Goal: Information Seeking & Learning: Learn about a topic

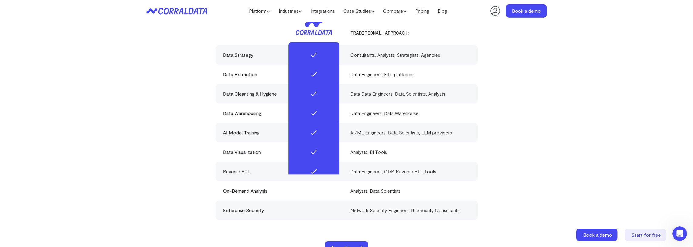
scroll to position [1813, 0]
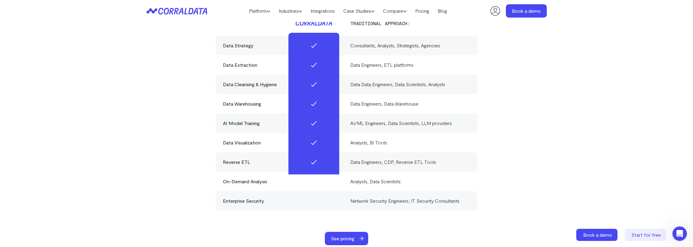
click at [91, 147] on section "Everything you need in one powerful platform Traditional approach: Data Strateg…" at bounding box center [346, 94] width 693 height 328
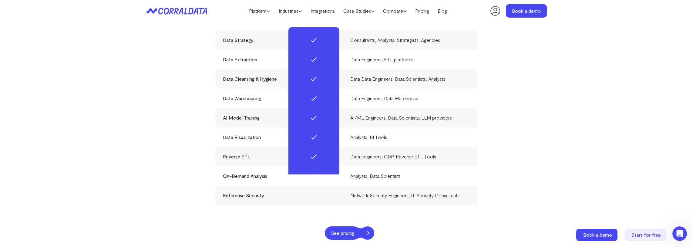
click at [351, 226] on span "See pricing" at bounding box center [342, 232] width 35 height 13
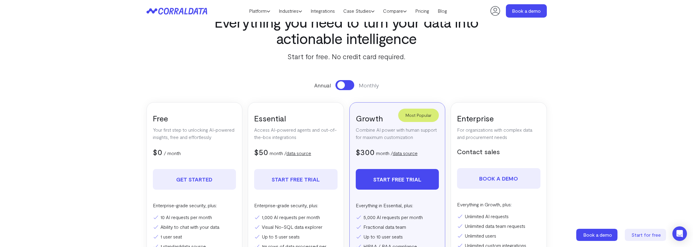
scroll to position [85, 0]
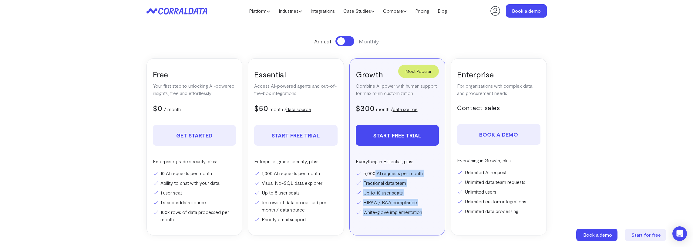
drag, startPoint x: 375, startPoint y: 174, endPoint x: 426, endPoint y: 212, distance: 63.3
click at [426, 212] on ul "5,000 AI requests per month Fractional data team Up to 10 user seats HIPAA / BA…" at bounding box center [397, 193] width 83 height 46
click at [412, 182] on li "Fractional data team" at bounding box center [397, 182] width 83 height 7
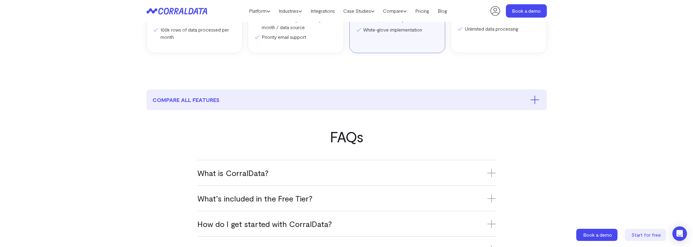
scroll to position [288, 0]
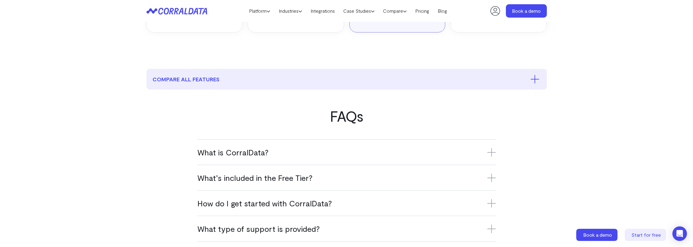
click at [247, 158] on div "What is CorralData? CorralData is an AI-powered data platform that connects ove…" at bounding box center [346, 151] width 299 height 25
click at [242, 154] on h3 "What is CorralData?" at bounding box center [346, 152] width 299 height 10
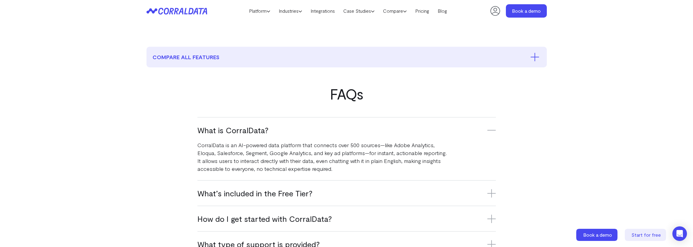
scroll to position [321, 0]
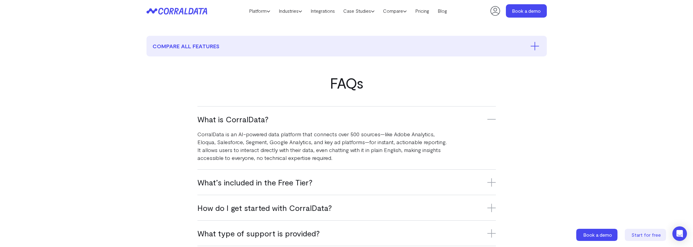
click at [276, 183] on h3 "What’s included in the Free Tier?" at bounding box center [346, 182] width 299 height 10
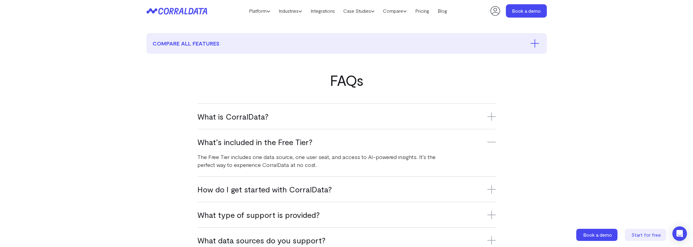
scroll to position [326, 0]
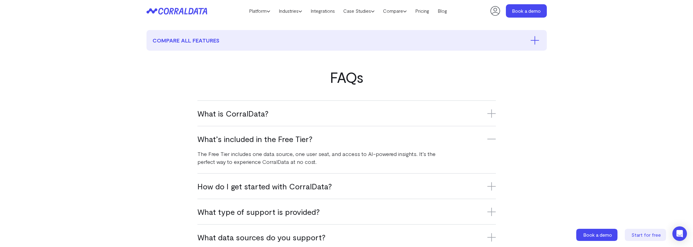
click at [270, 188] on h3 "How do I get started with CorralData?" at bounding box center [346, 186] width 299 height 10
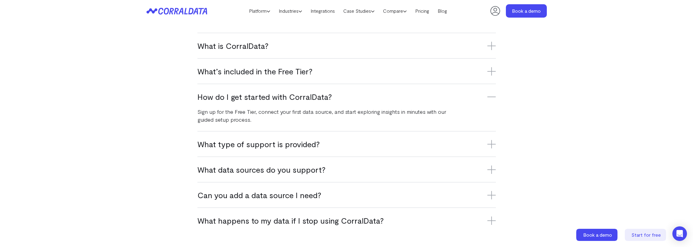
scroll to position [413, 0]
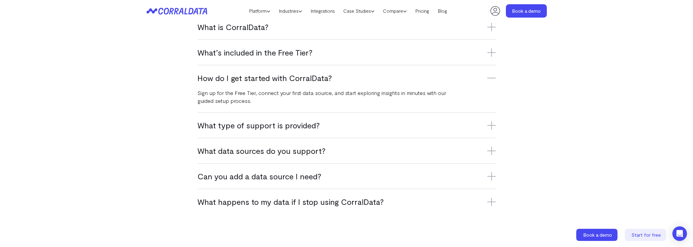
click at [273, 126] on h3 "What type of support is provided?" at bounding box center [346, 125] width 299 height 10
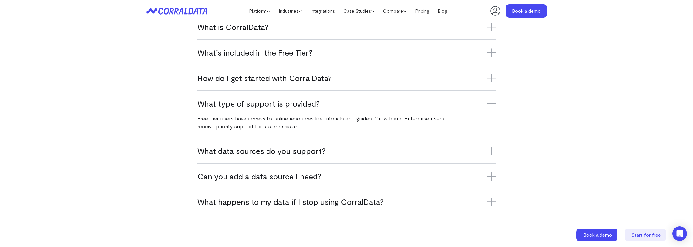
click at [253, 153] on h3 "What data sources do you support?" at bounding box center [346, 151] width 299 height 10
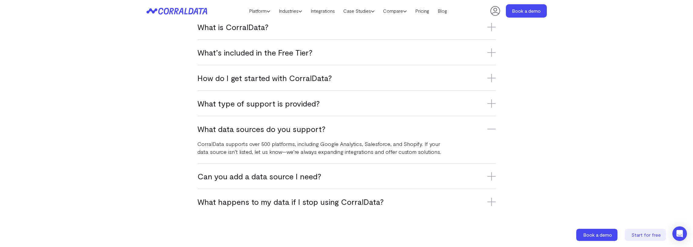
click at [256, 178] on h3 "Can you add a data source I need?" at bounding box center [346, 176] width 299 height 10
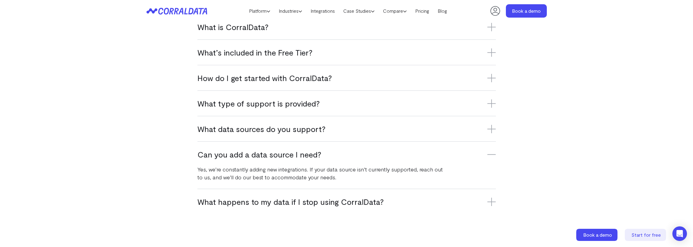
click at [255, 202] on h3 "What happens to my data if I stop using CorralData?" at bounding box center [346, 202] width 299 height 10
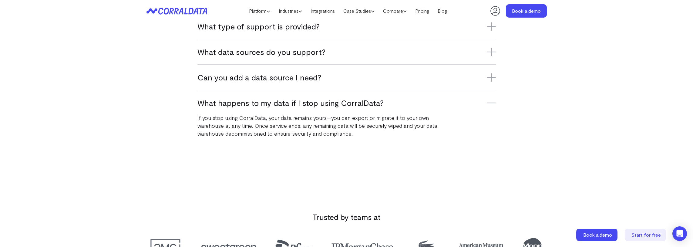
scroll to position [335, 0]
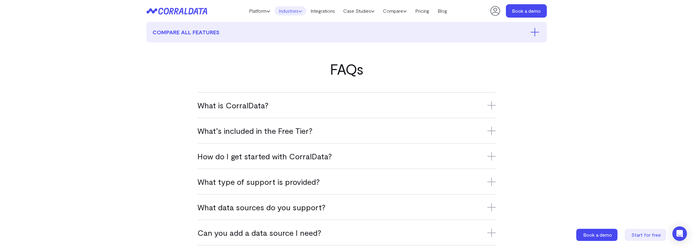
click at [292, 12] on link "Industries" at bounding box center [291, 10] width 32 height 9
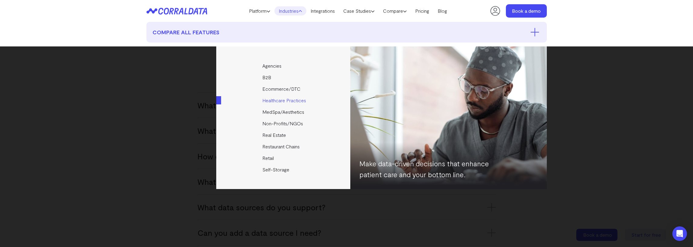
click at [284, 99] on link "Healthcare Practices" at bounding box center [283, 101] width 135 height 12
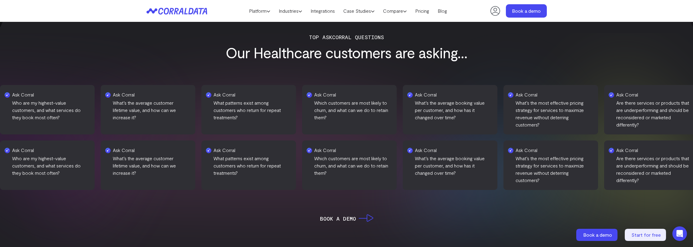
scroll to position [260, 0]
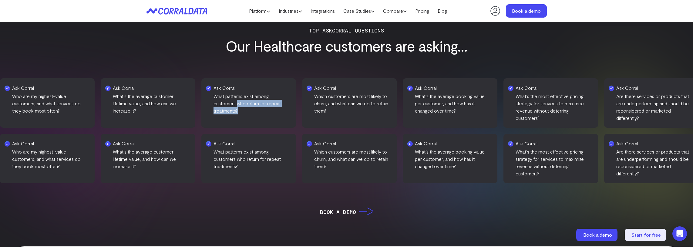
drag, startPoint x: 141, startPoint y: 104, endPoint x: 185, endPoint y: 111, distance: 44.5
click at [212, 111] on p "What patterns exist among customers who return for repeat treatments?" at bounding box center [250, 104] width 76 height 22
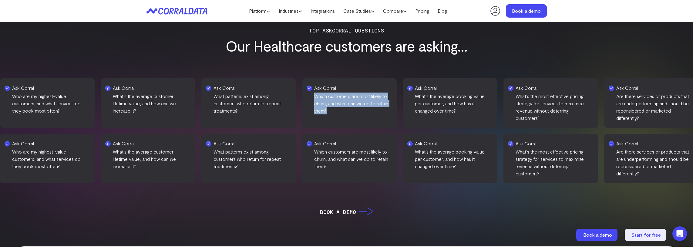
drag, startPoint x: 218, startPoint y: 96, endPoint x: 293, endPoint y: 112, distance: 76.6
click at [313, 112] on p "Which customers are most likely to churn, and what can we do to retain them?" at bounding box center [351, 104] width 76 height 22
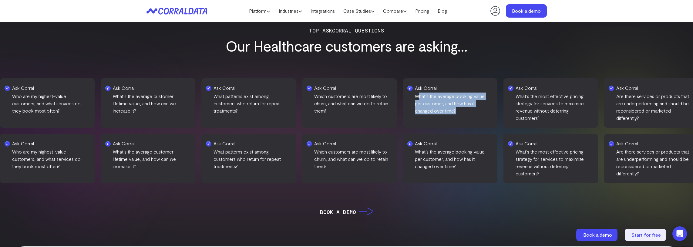
drag, startPoint x: 321, startPoint y: 97, endPoint x: 383, endPoint y: 110, distance: 62.9
click at [415, 110] on p "What’s the average booking value per customer, and how has it changed over time?" at bounding box center [453, 104] width 76 height 22
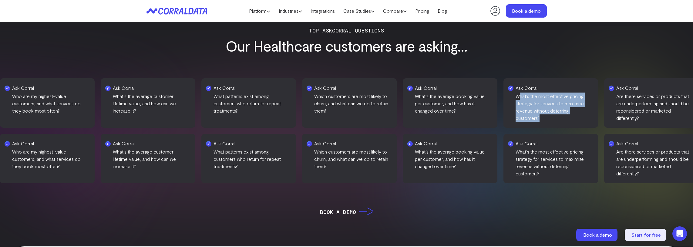
drag, startPoint x: 423, startPoint y: 96, endPoint x: 447, endPoint y: 117, distance: 31.2
click at [514, 117] on p "What’s the most effective pricing strategy for services to maximize revenue wit…" at bounding box center [552, 107] width 76 height 29
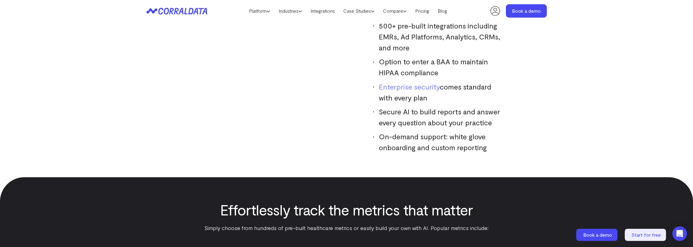
scroll to position [653, 0]
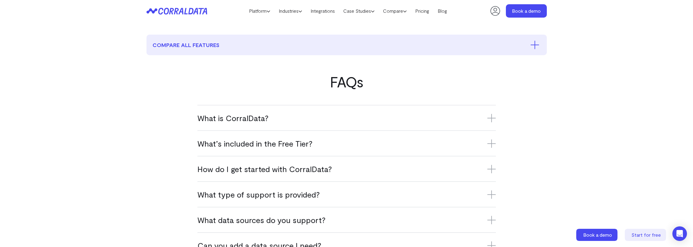
scroll to position [335, 0]
